Goal: Information Seeking & Learning: Learn about a topic

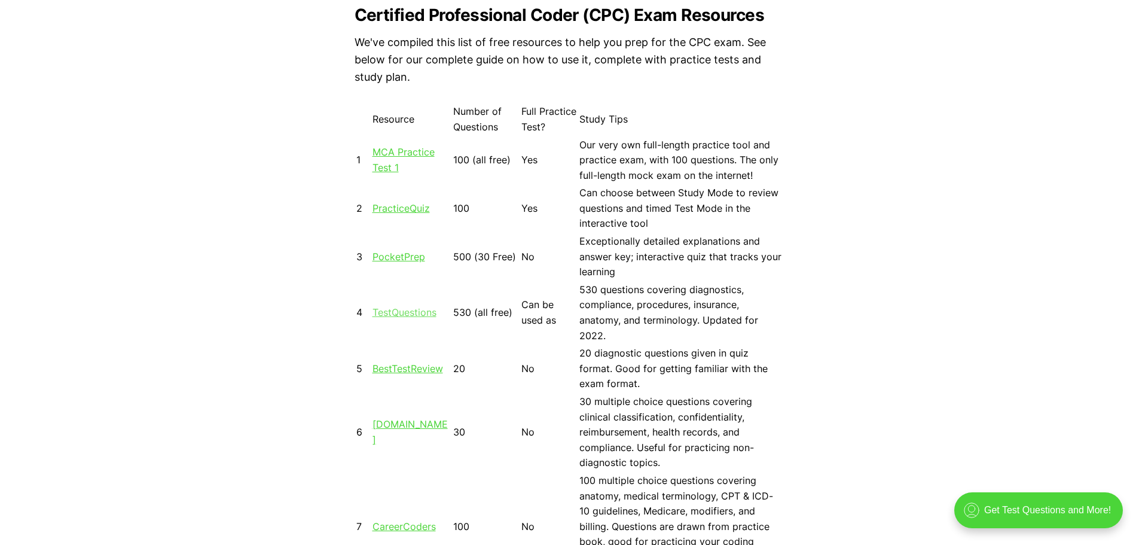
scroll to position [1076, 0]
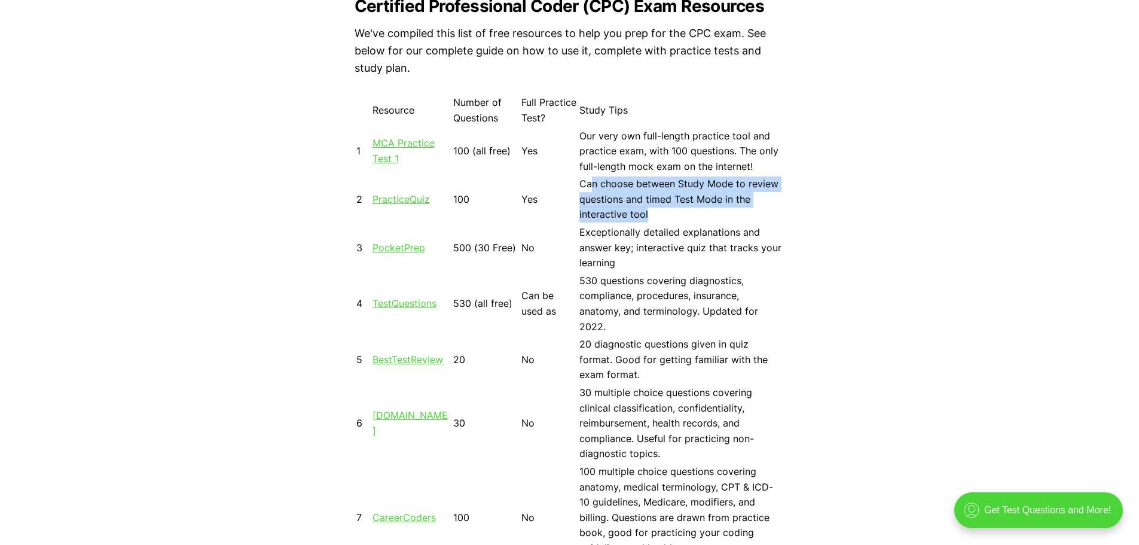
drag, startPoint x: 591, startPoint y: 181, endPoint x: 697, endPoint y: 222, distance: 113.8
click at [697, 222] on td "Can choose between Study Mode to review questions and timed Test Mode in the in…" at bounding box center [681, 199] width 204 height 47
click at [686, 214] on td "Can choose between Study Mode to review questions and timed Test Mode in the in…" at bounding box center [681, 199] width 204 height 47
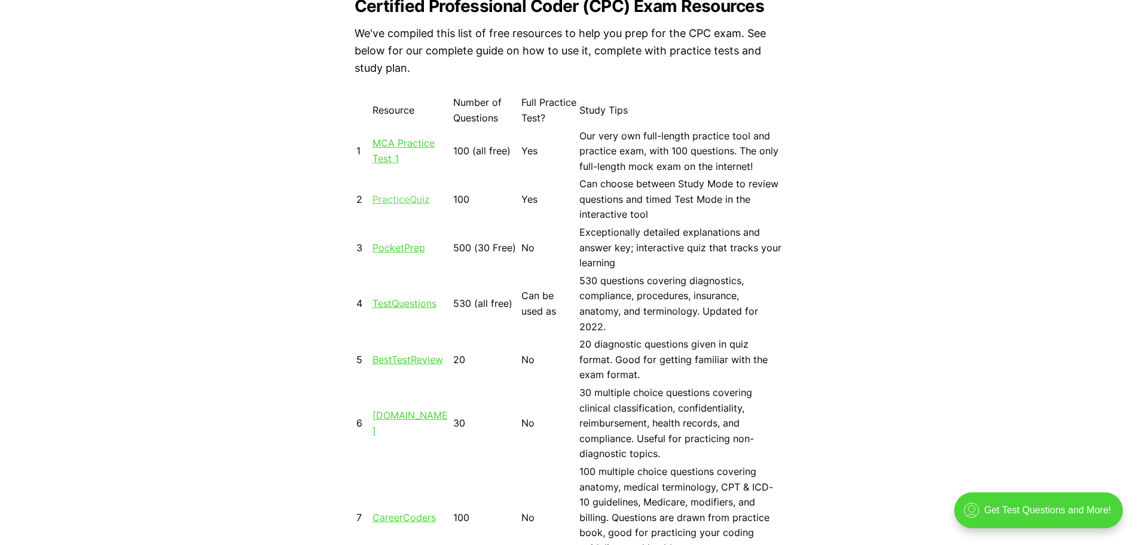
click at [396, 199] on link "PracticeQuiz" at bounding box center [400, 199] width 57 height 12
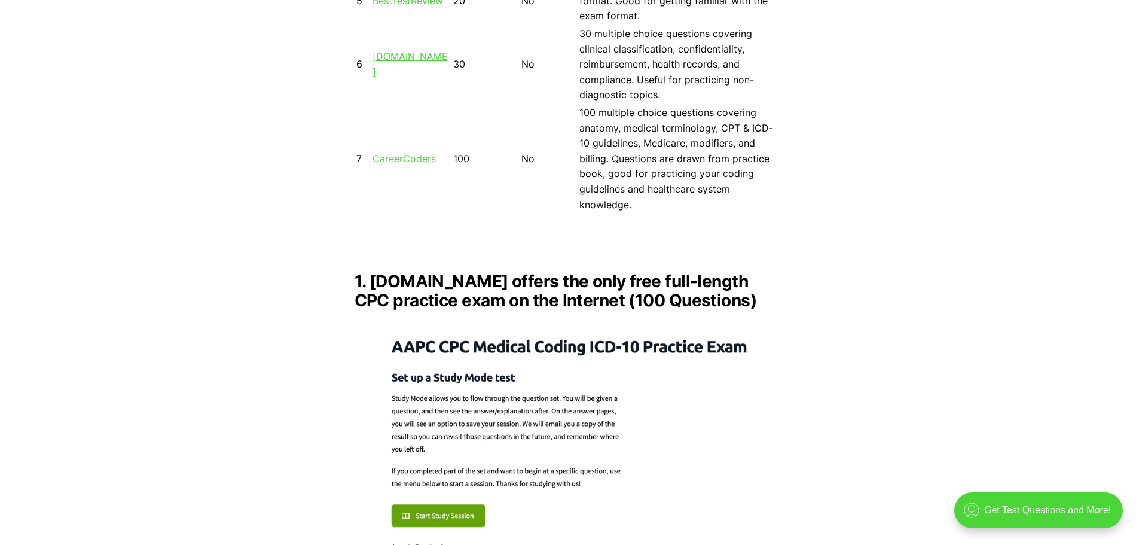
scroll to position [1136, 0]
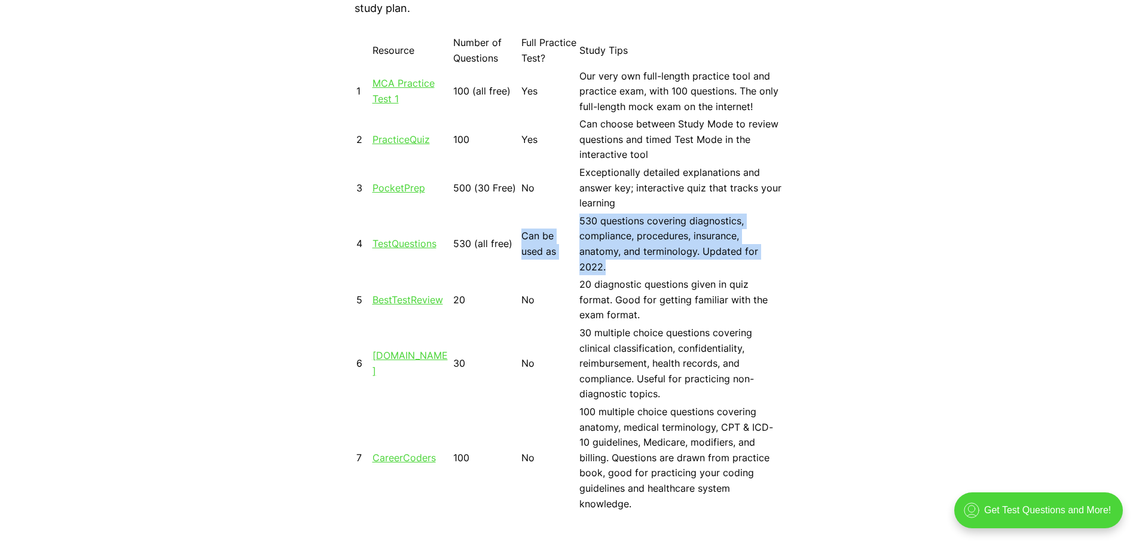
drag, startPoint x: 523, startPoint y: 231, endPoint x: 667, endPoint y: 270, distance: 149.8
click at [667, 270] on tr "4 TestQuestions 530 (all free) Can be used as 530 questions covering diagnostic…" at bounding box center [570, 244] width 428 height 62
click at [667, 270] on td "530 questions covering diagnostics, compliance, procedures, insurance, anatomy,…" at bounding box center [681, 244] width 204 height 62
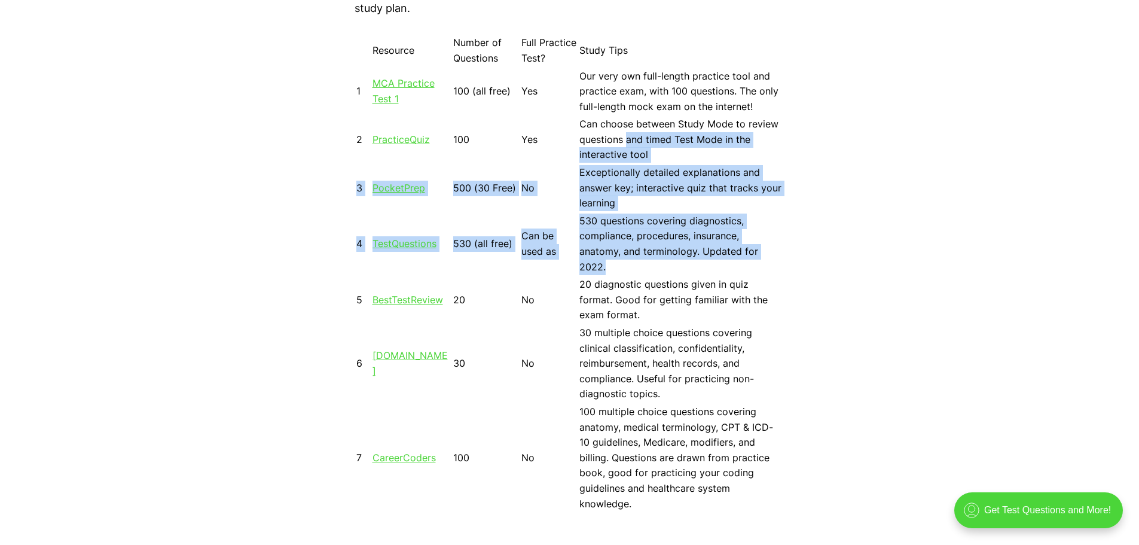
drag, startPoint x: 667, startPoint y: 270, endPoint x: 628, endPoint y: 132, distance: 143.1
click at [628, 132] on tbody "1 MCA Practice Test 1 100 (all free) Yes Our very own full-length practice tool…" at bounding box center [570, 290] width 428 height 444
click at [781, 190] on td "Exceptionally detailed explanations and answer key; interactive quiz that track…" at bounding box center [681, 187] width 204 height 47
